Goal: Complete application form: Complete application form

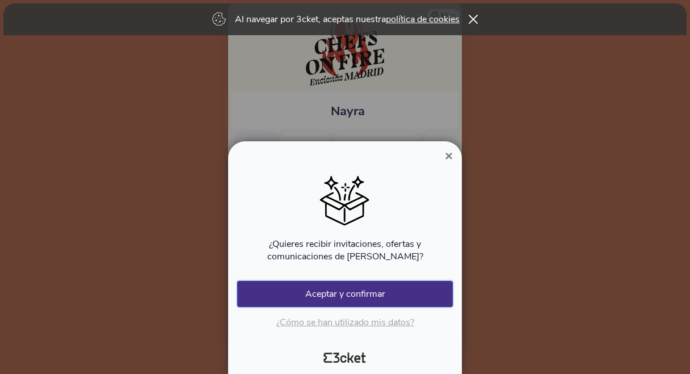
click at [352, 296] on button "Aceptar y confirmar" at bounding box center [345, 294] width 216 height 26
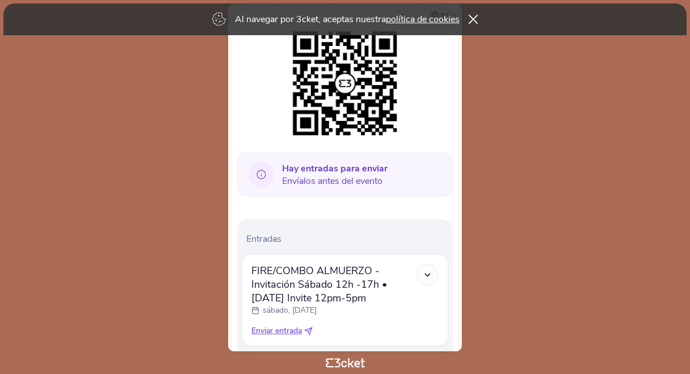
scroll to position [227, 0]
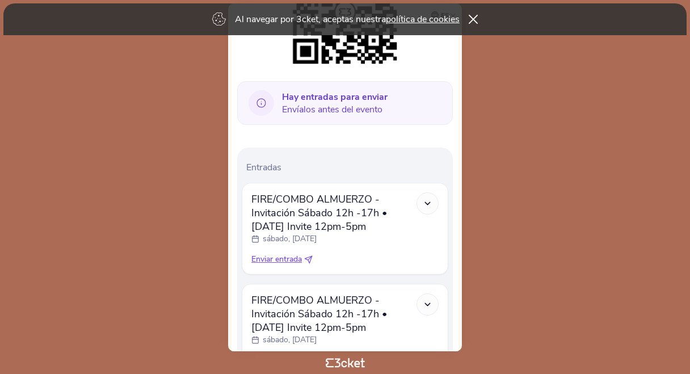
click at [273, 262] on span "Enviar entrada" at bounding box center [277, 259] width 51 height 11
select select "34"
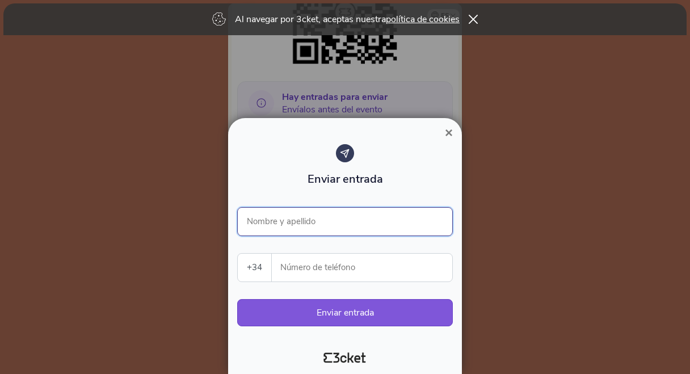
click at [295, 226] on input "Nombre y apellido" at bounding box center [345, 221] width 216 height 29
type input "[PERSON_NAME]"
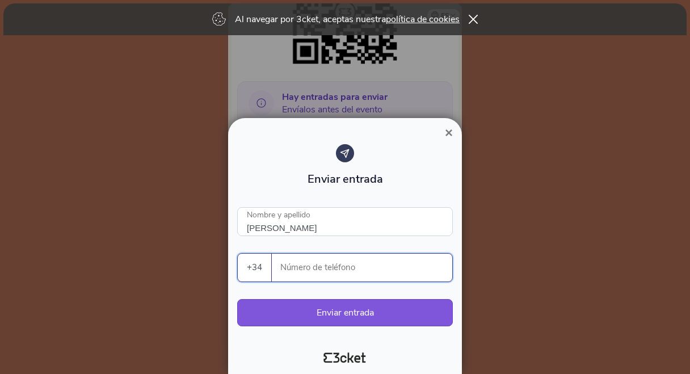
click at [304, 271] on input "Número de teléfono" at bounding box center [366, 268] width 171 height 28
type input "647806063"
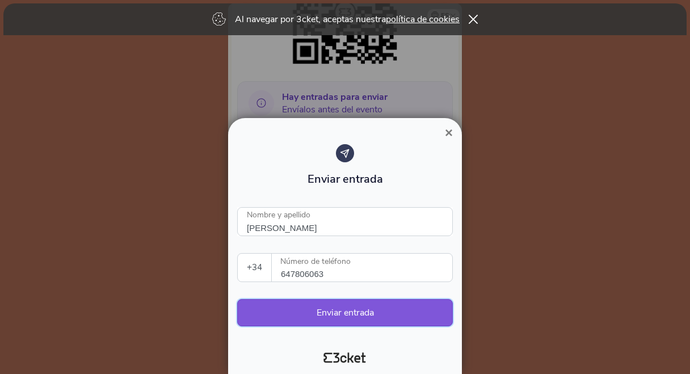
click at [343, 315] on button "Enviar entrada" at bounding box center [345, 312] width 216 height 27
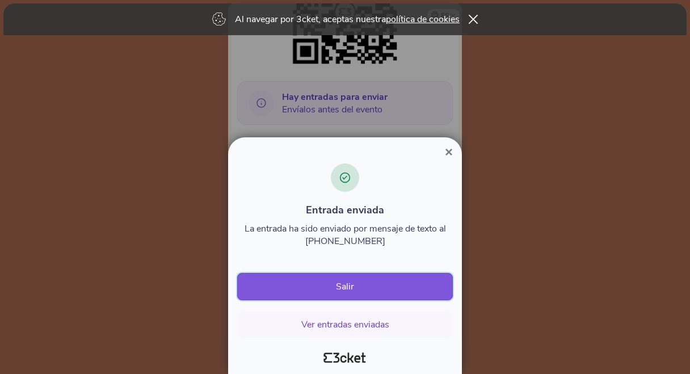
drag, startPoint x: 450, startPoint y: 150, endPoint x: 446, endPoint y: 289, distance: 138.6
click at [450, 282] on div "× Entrada enviada La entrada ha sido enviado por mensaje de texto al [PHONE_NUM…" at bounding box center [345, 259] width 225 height 219
click at [350, 328] on button "Ver entradas enviadas" at bounding box center [345, 325] width 216 height 26
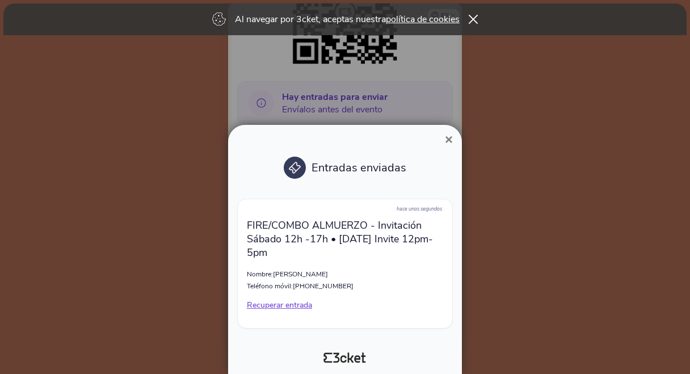
click at [450, 139] on span "×" at bounding box center [449, 139] width 8 height 15
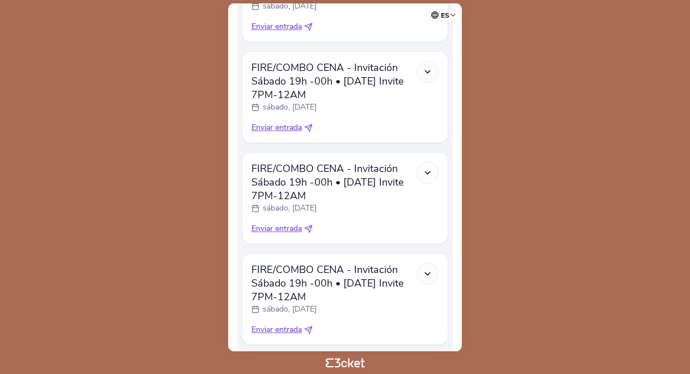
scroll to position [1022, 0]
